Goal: Download file/media

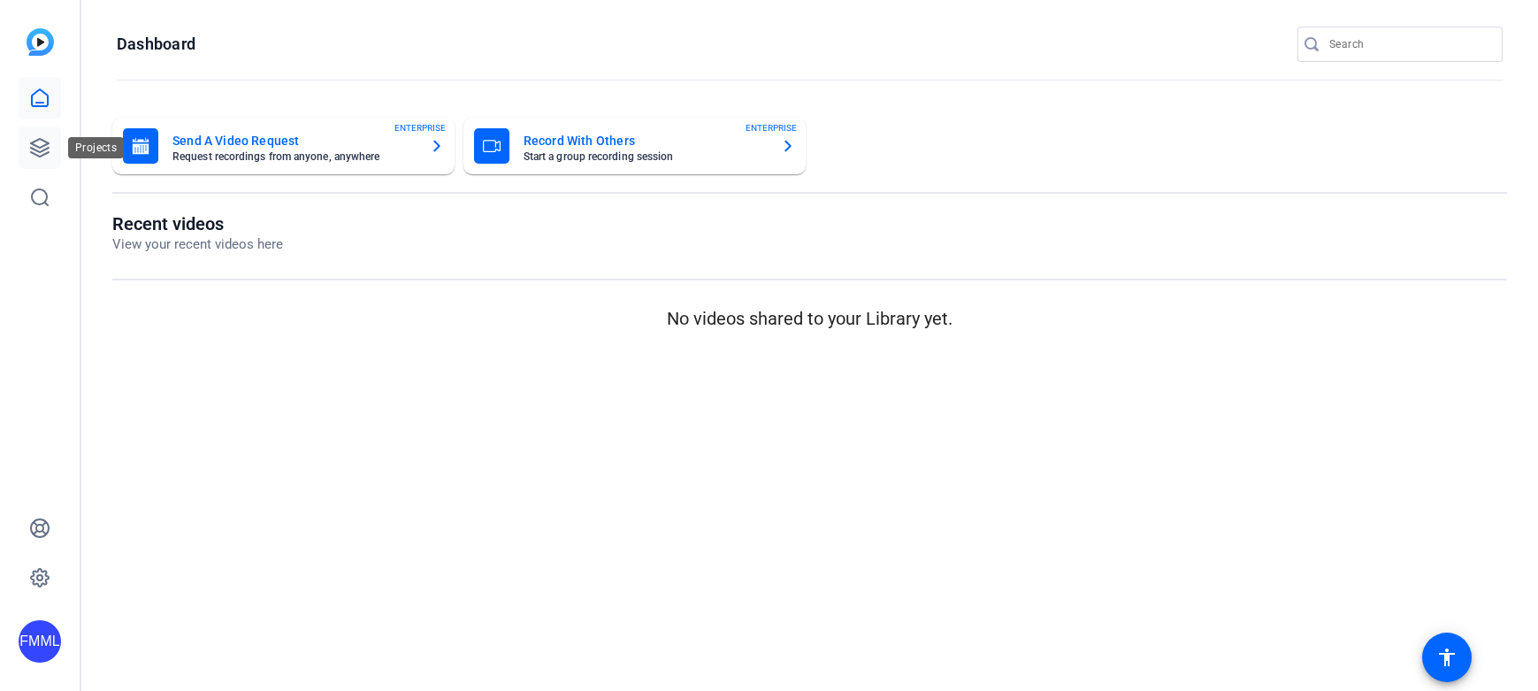
click at [22, 126] on div at bounding box center [40, 148] width 42 height 142
click at [31, 135] on link at bounding box center [40, 147] width 42 height 42
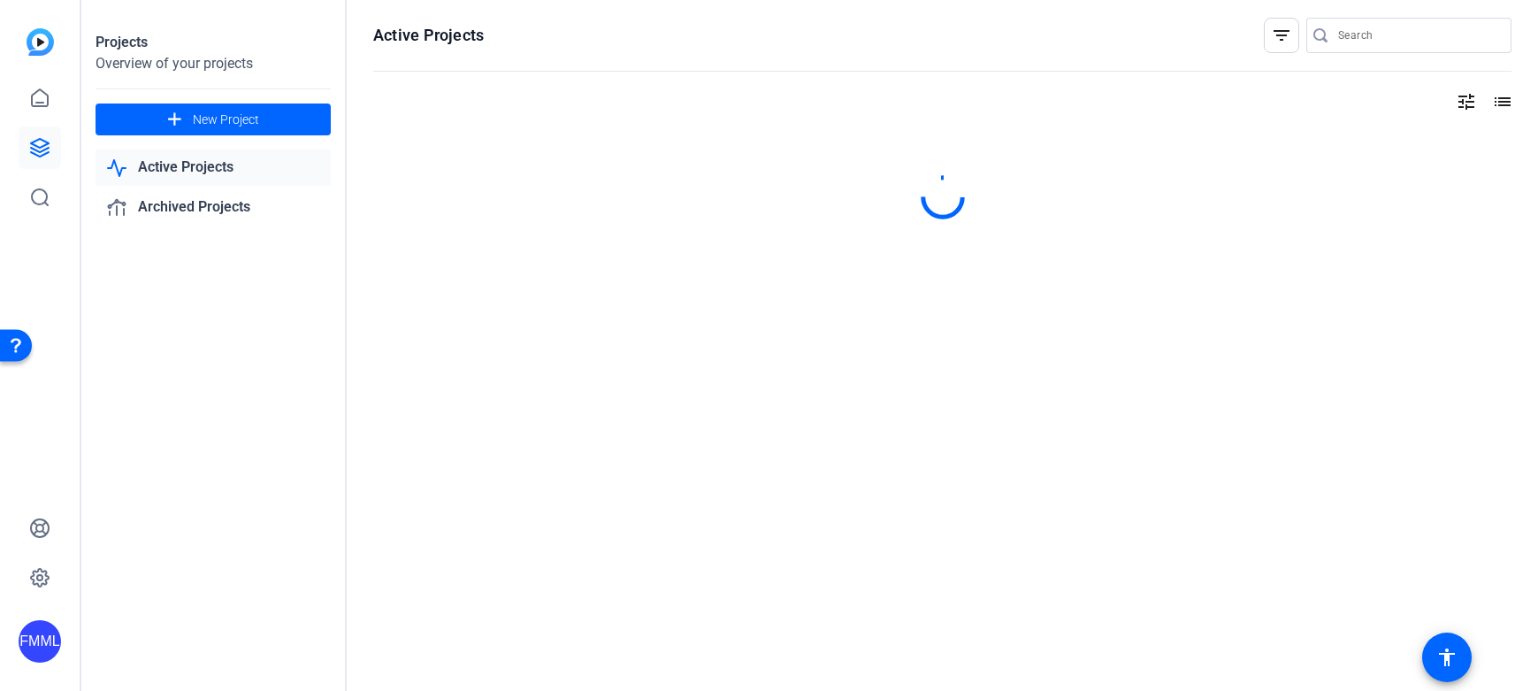
click at [229, 169] on link "Active Projects" at bounding box center [213, 167] width 235 height 36
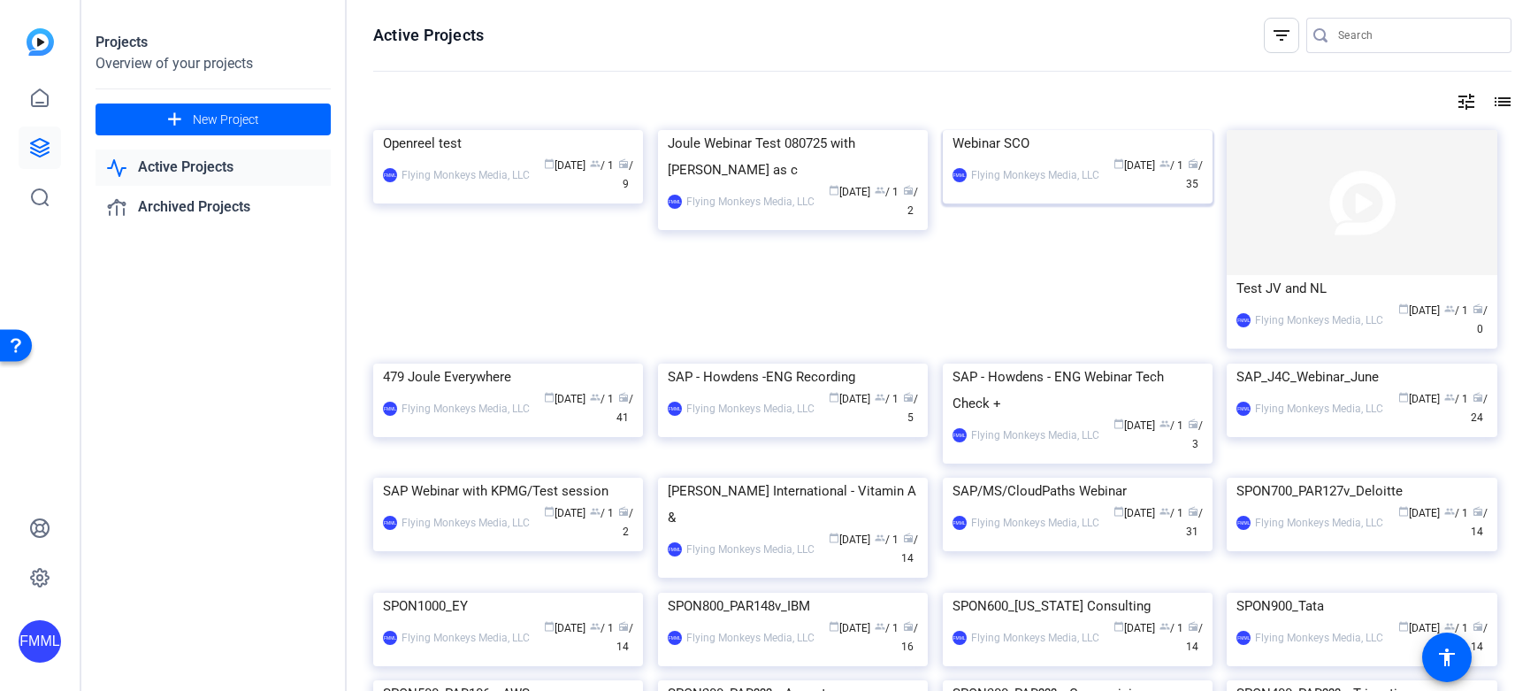
click at [1046, 130] on img at bounding box center [1078, 130] width 270 height 0
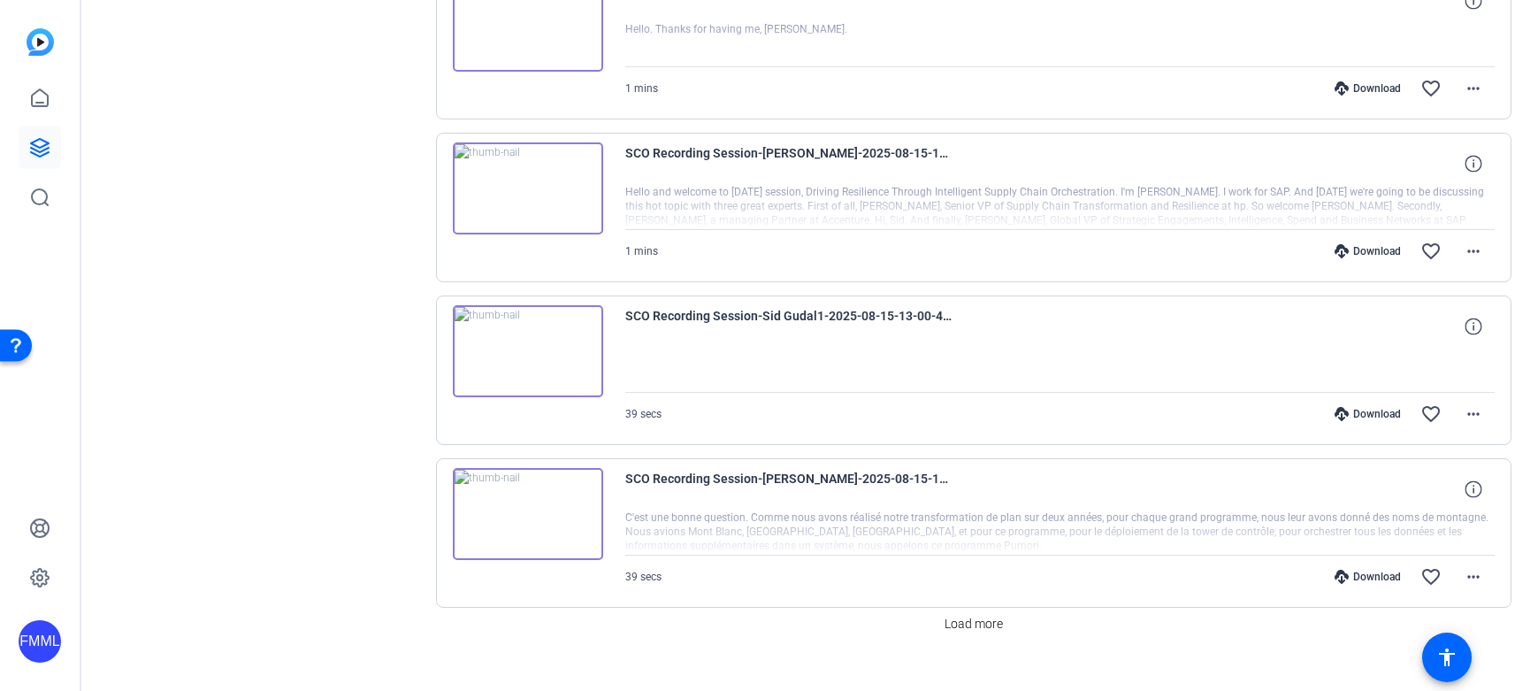
scroll to position [1266, 0]
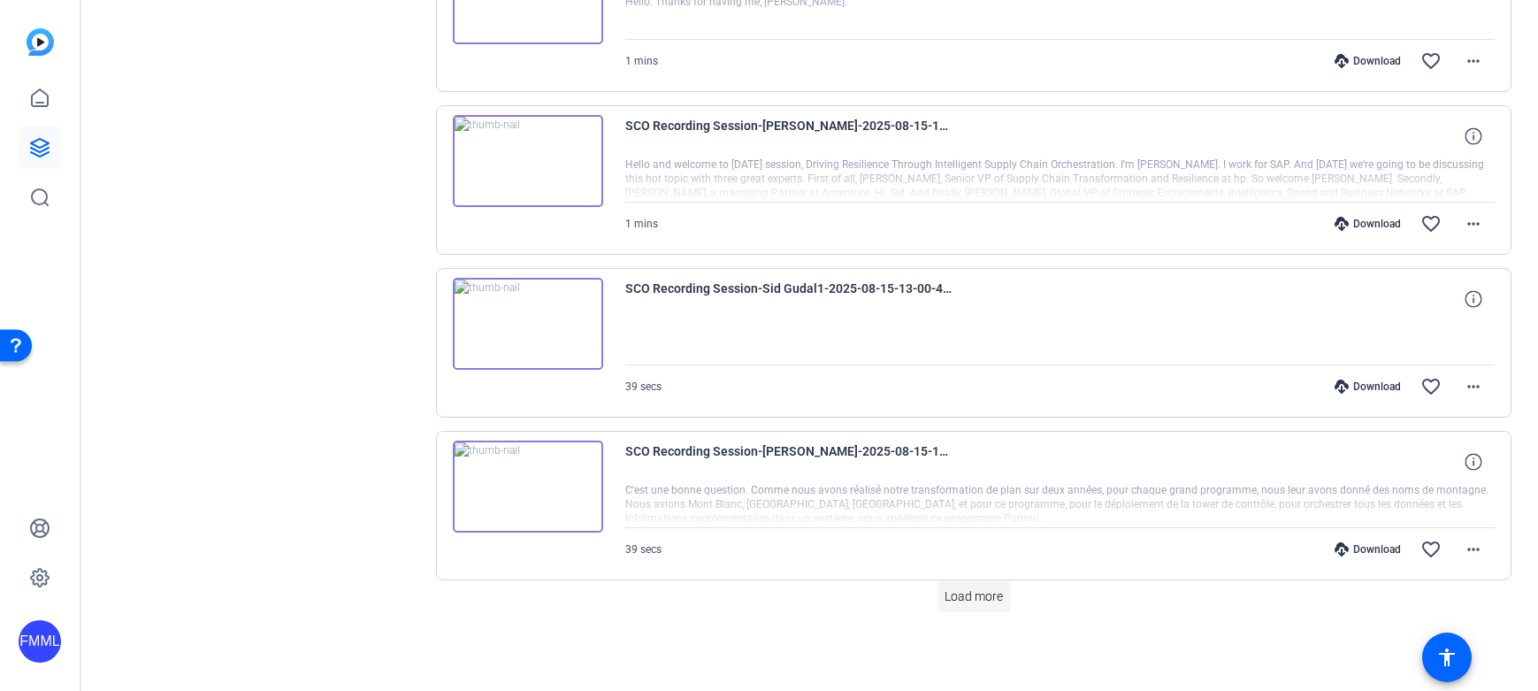
click at [972, 599] on span "Load more" at bounding box center [974, 596] width 58 height 19
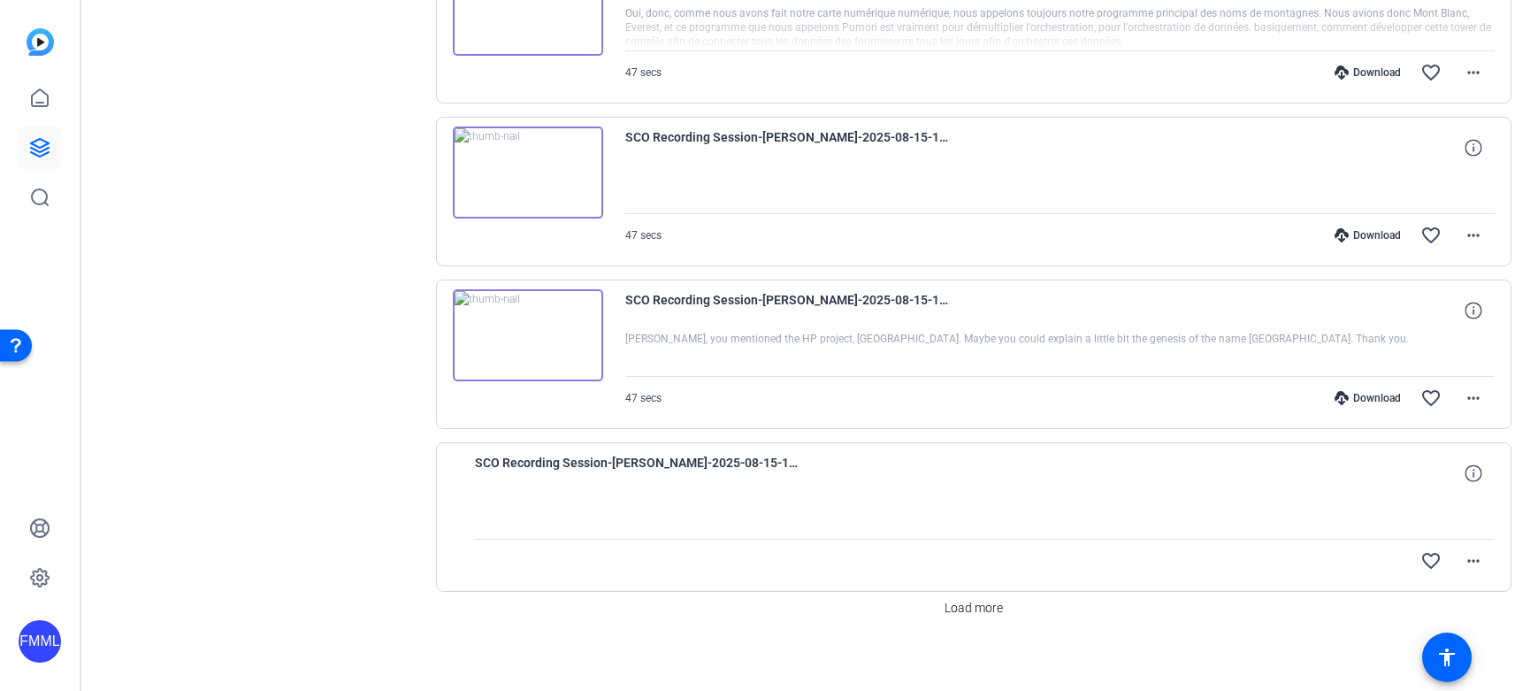
scroll to position [2893, 0]
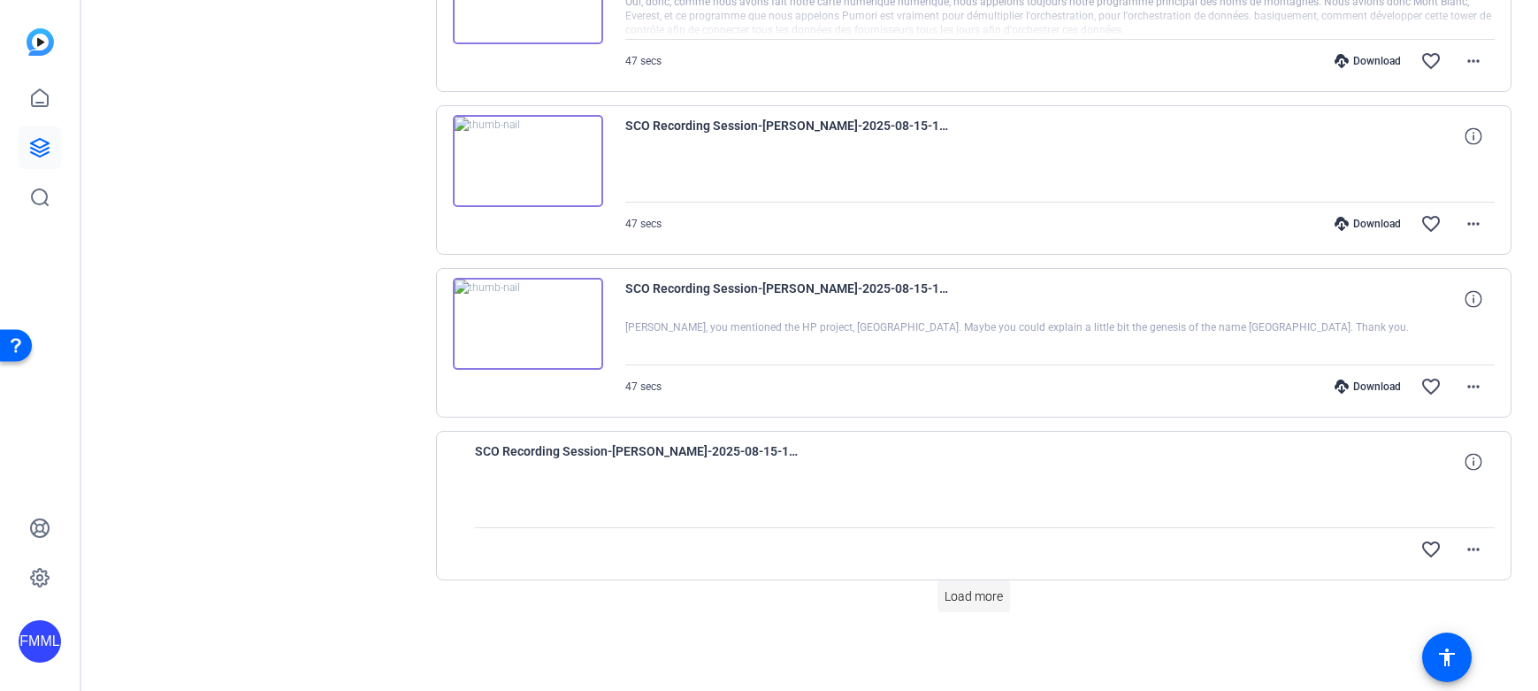
click at [973, 594] on span "Load more" at bounding box center [974, 596] width 58 height 19
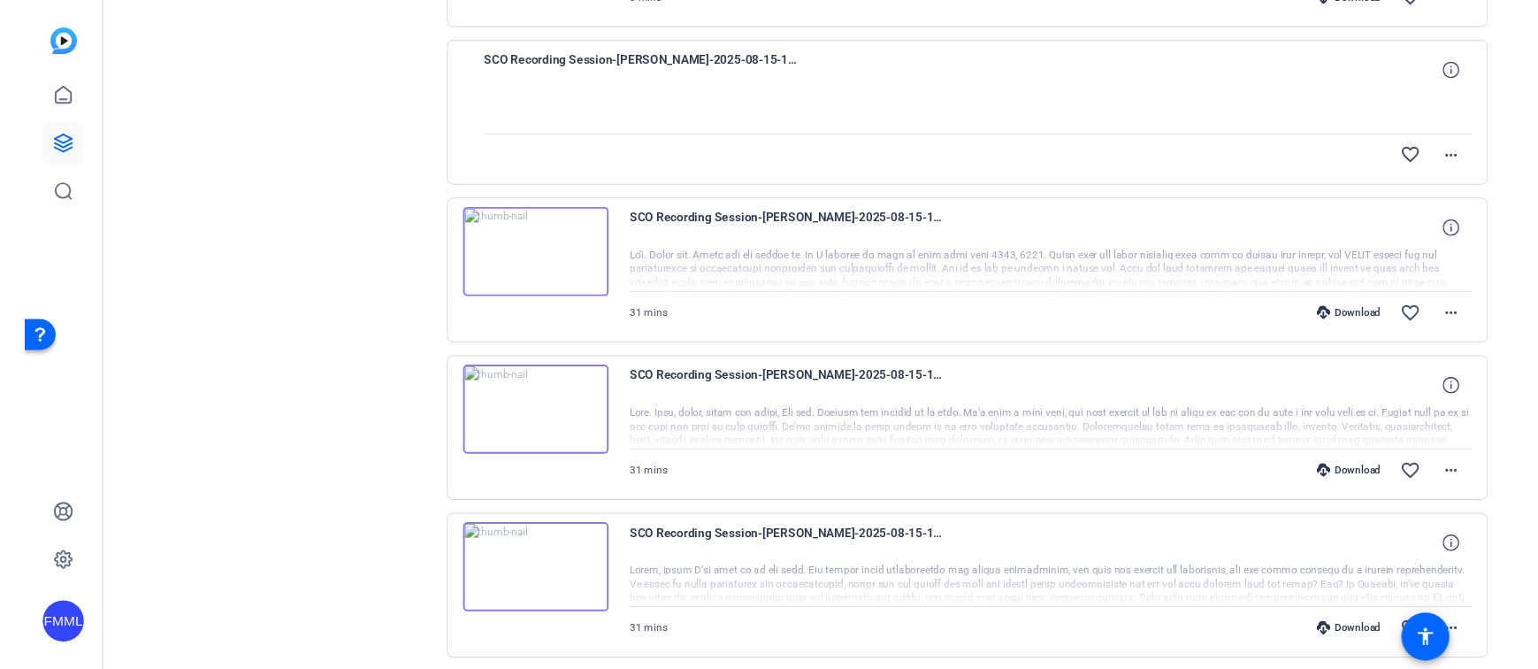
scroll to position [3902, 0]
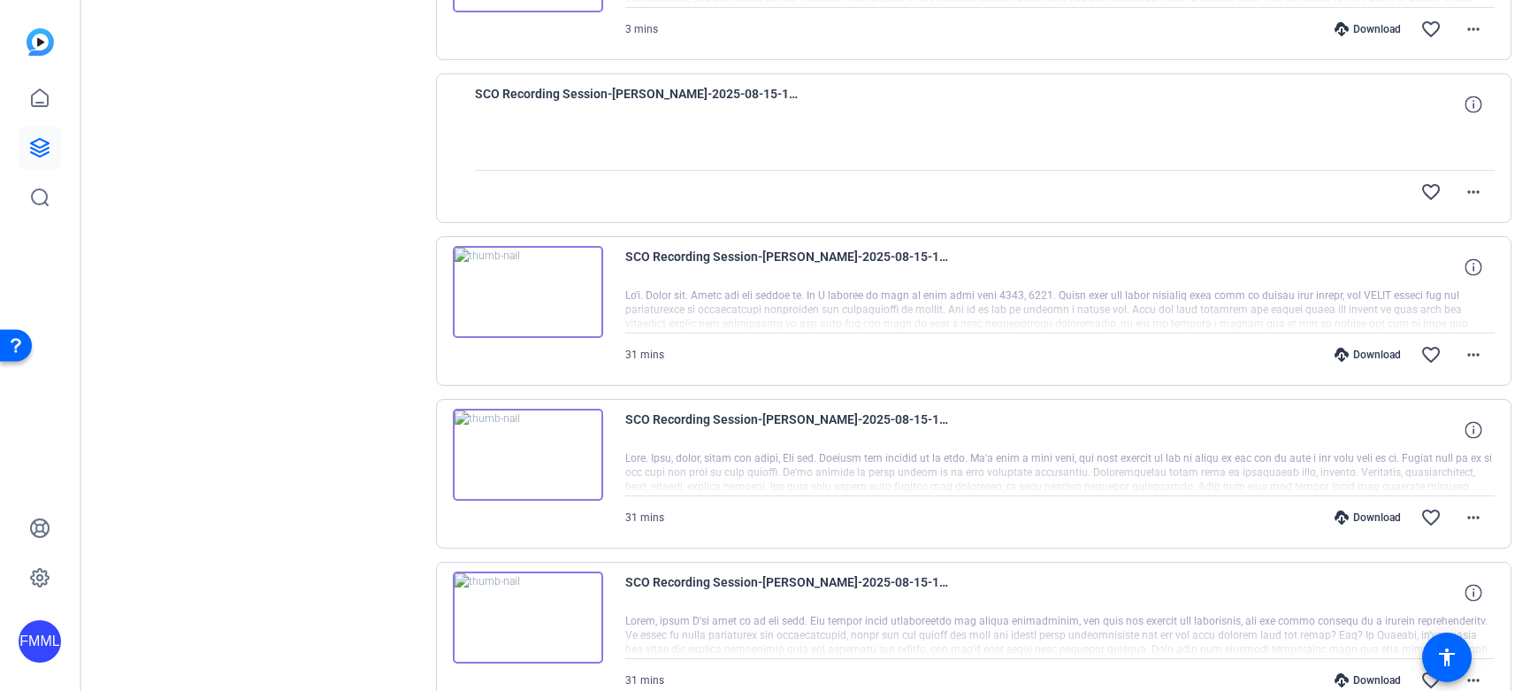
click at [1348, 355] on div "Download" at bounding box center [1368, 355] width 84 height 14
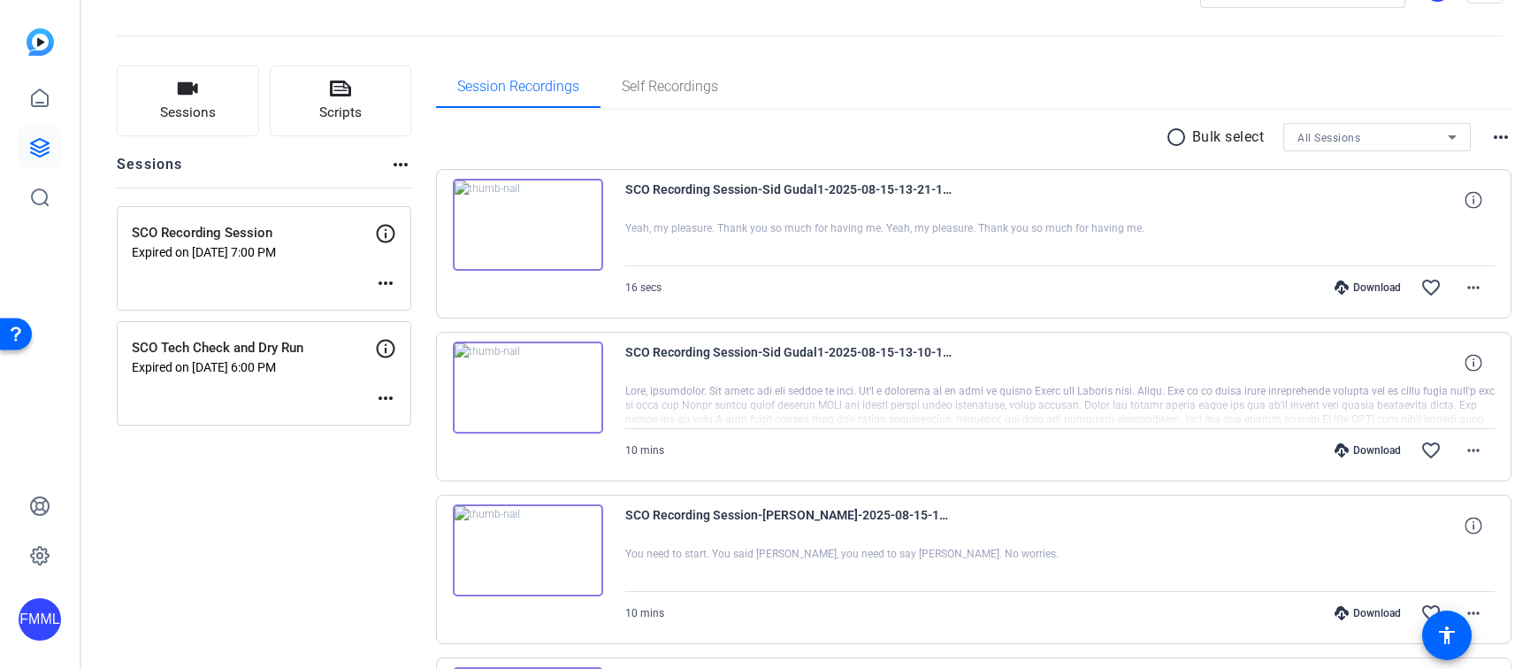
scroll to position [0, 0]
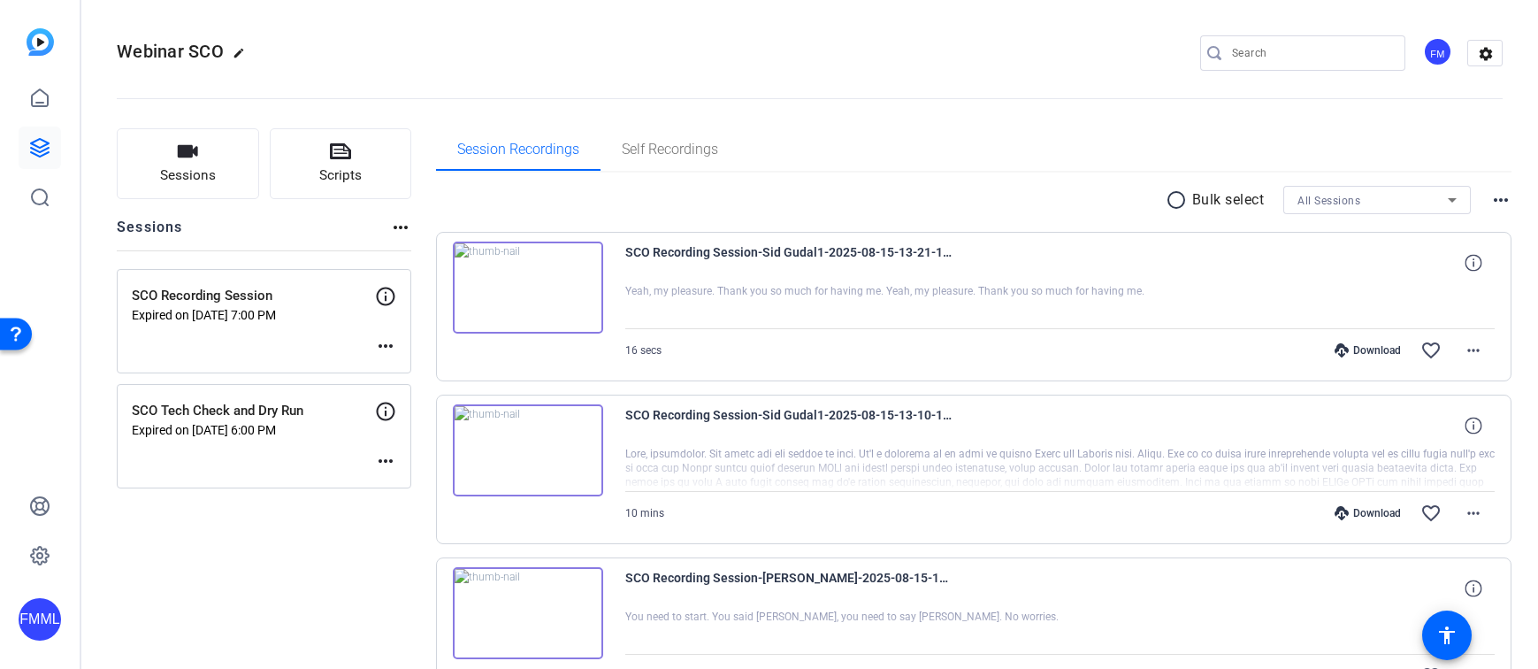
click at [376, 347] on mat-icon "more_horiz" at bounding box center [385, 345] width 21 height 21
click at [307, 322] on div at bounding box center [769, 334] width 1538 height 669
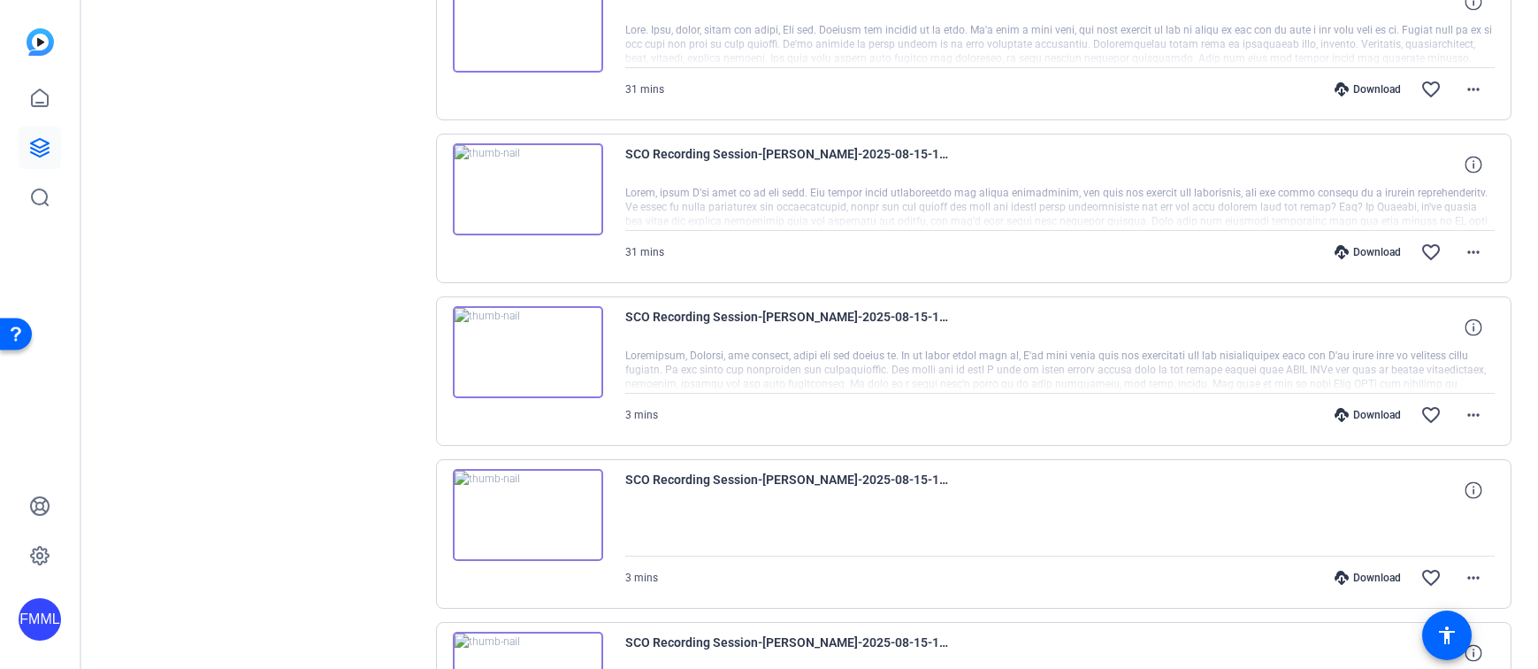
scroll to position [4543, 0]
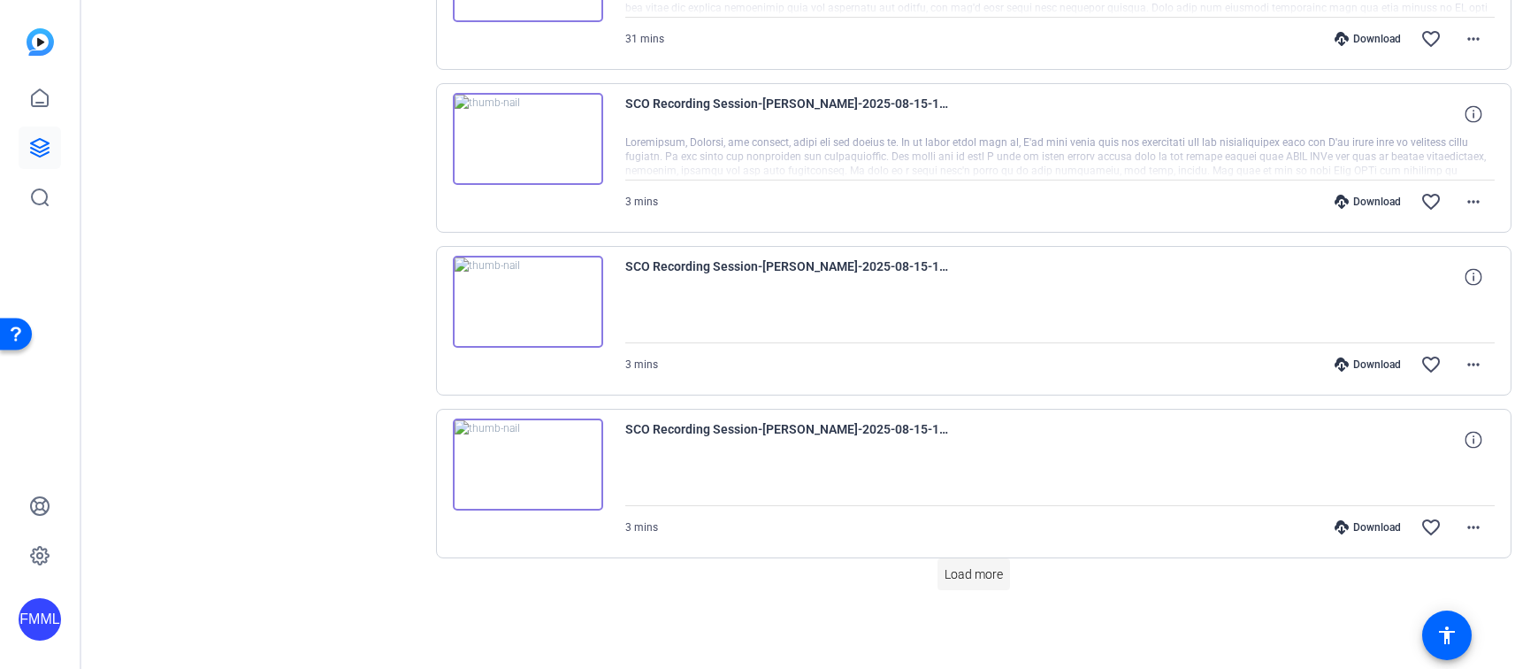
click at [979, 578] on span "Load more" at bounding box center [974, 574] width 58 height 19
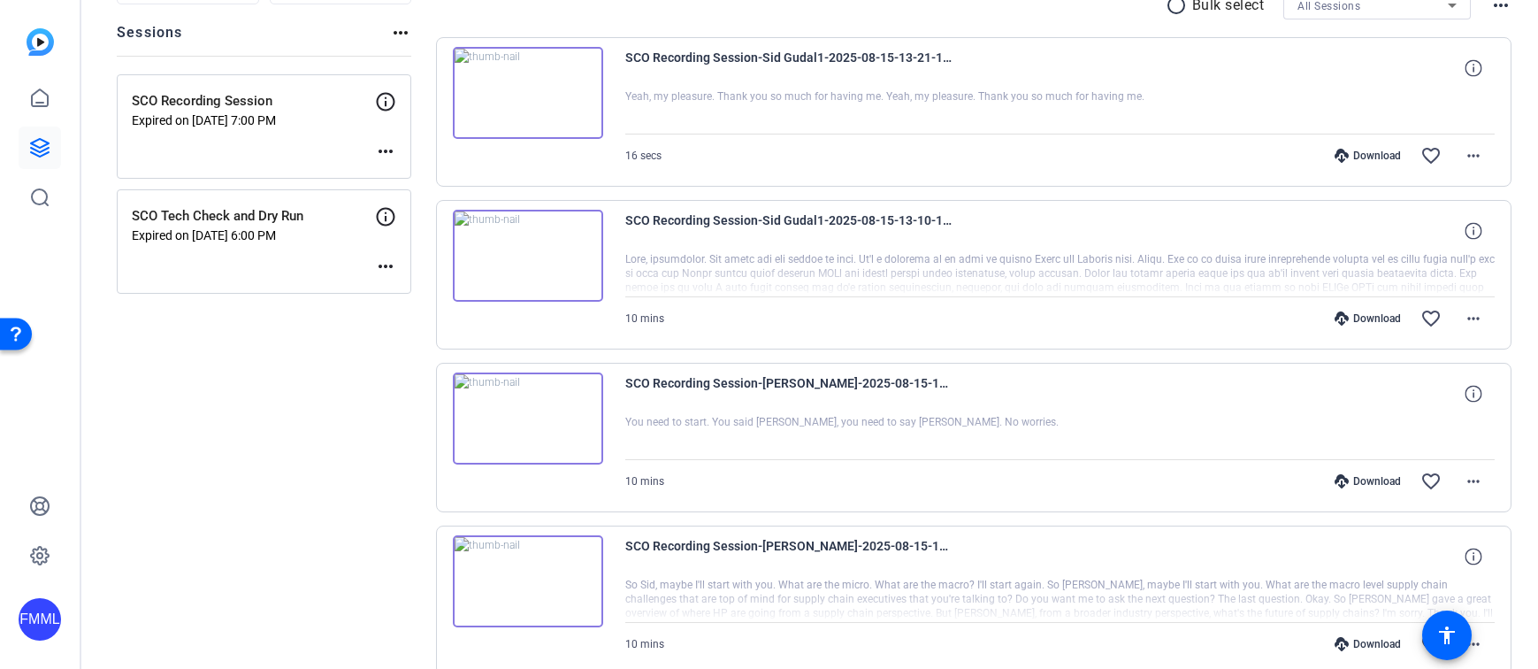
scroll to position [106, 0]
